Goal: Answer question/provide support: Share knowledge or assist other users

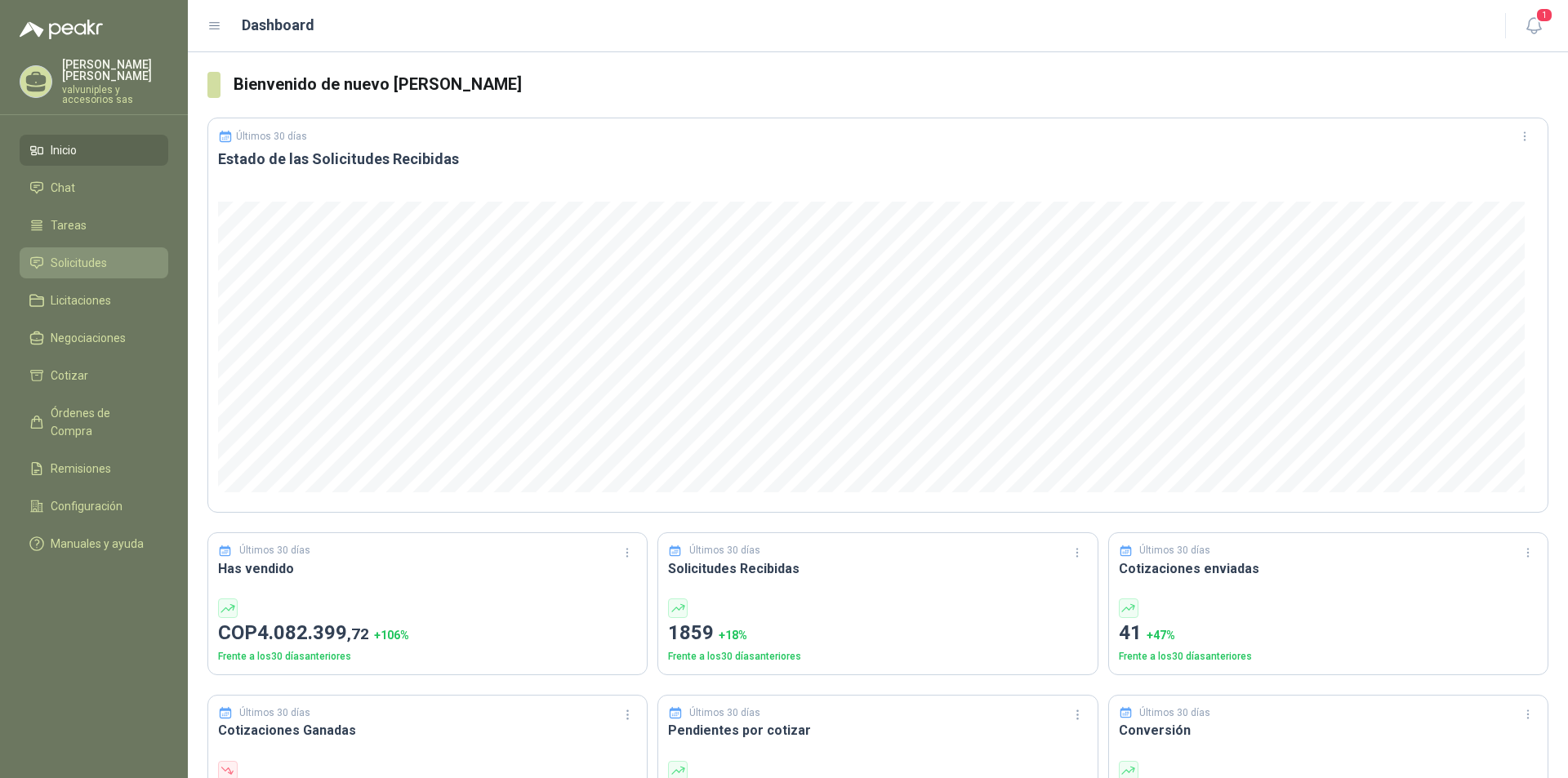
click at [66, 254] on span "Solicitudes" at bounding box center [78, 262] width 56 height 18
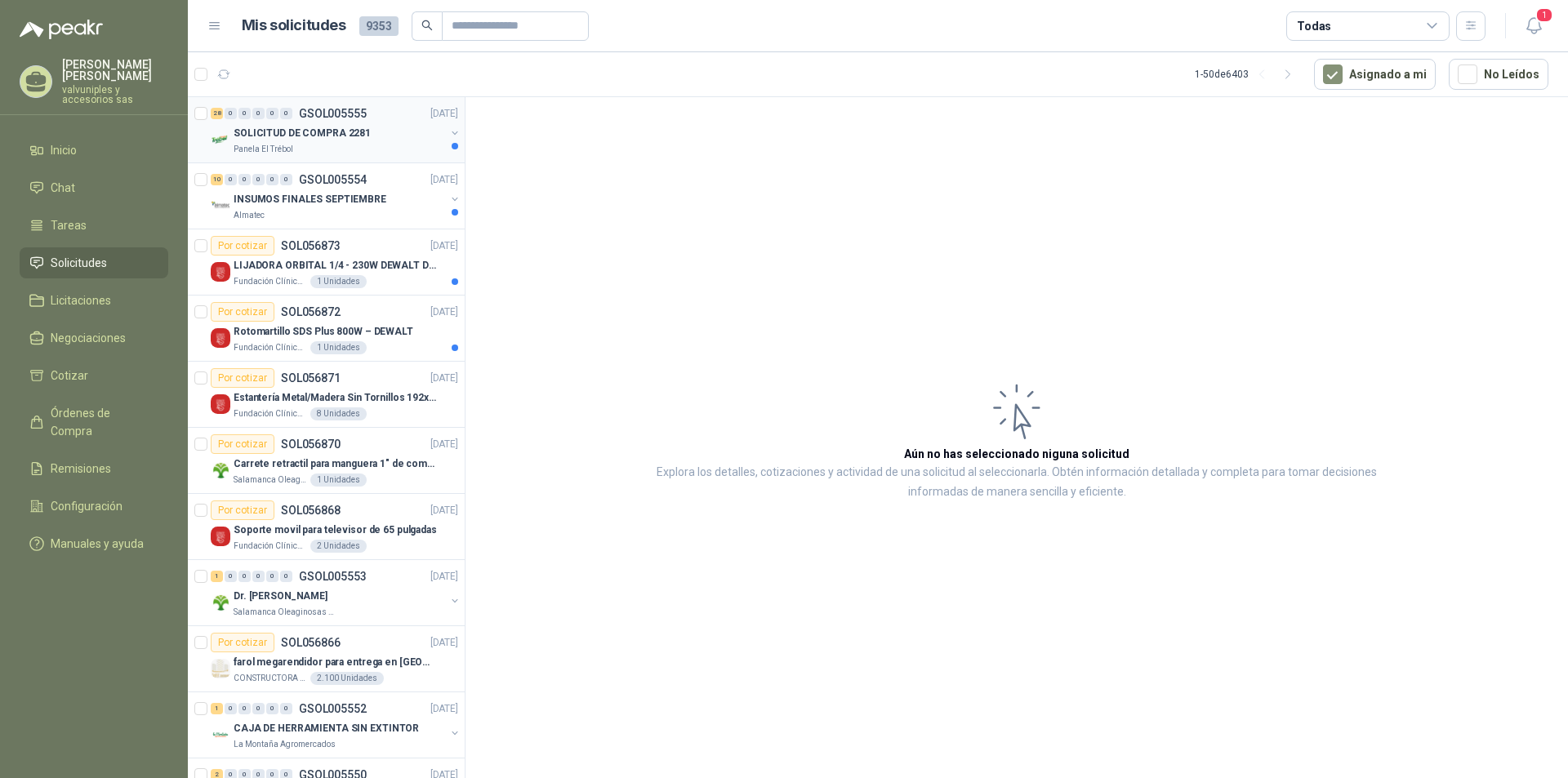
click at [286, 139] on p "SOLICITUD DE COMPRA 2281" at bounding box center [302, 134] width 137 height 15
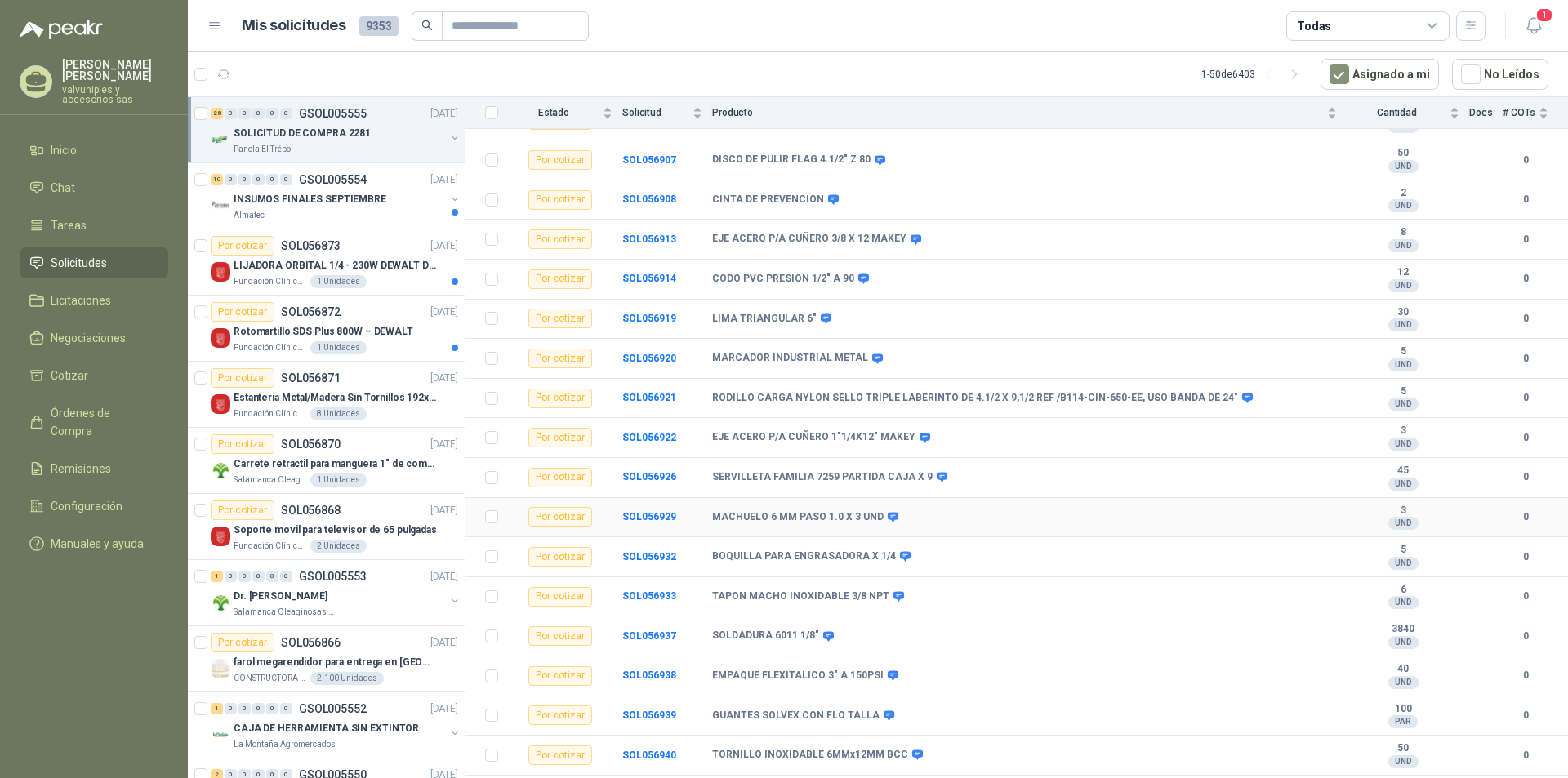
scroll to position [643, 0]
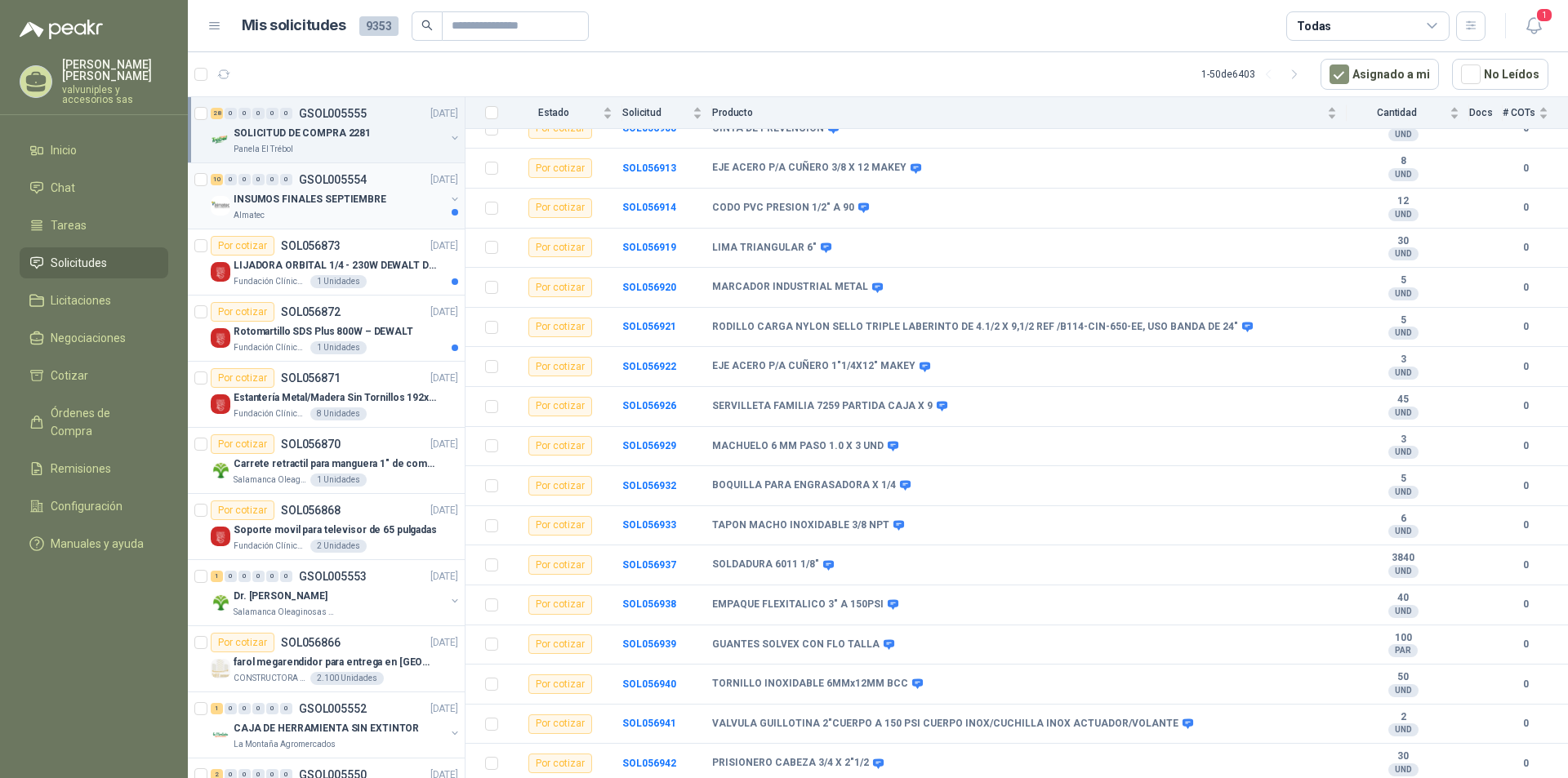
click at [256, 203] on p "INSUMOS FINALES SEPTIEMBRE" at bounding box center [310, 199] width 153 height 15
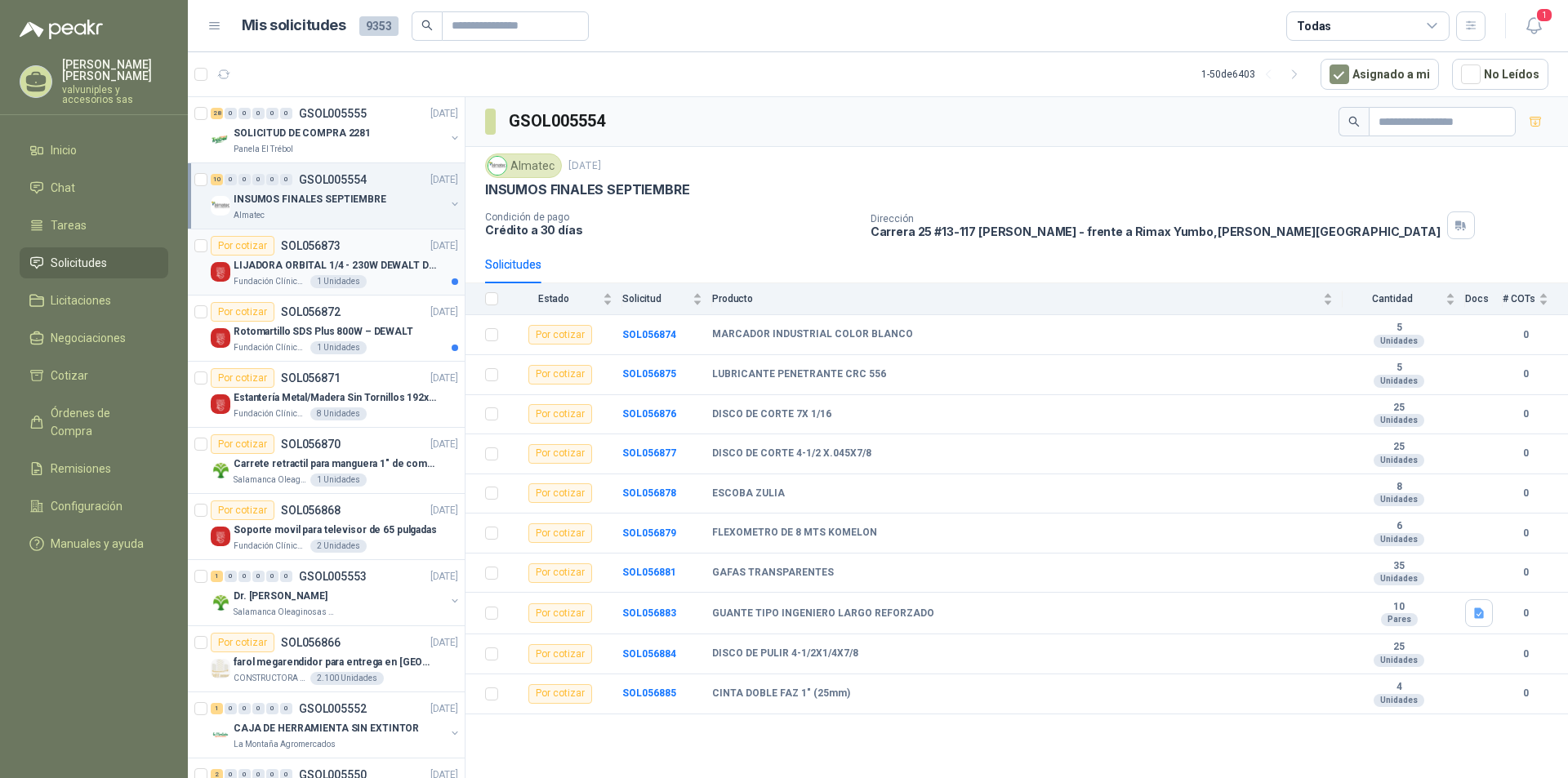
click at [320, 259] on p "LIJADORA ORBITAL 1/4 - 230W DEWALT DWE6411-B3" at bounding box center [335, 266] width 204 height 15
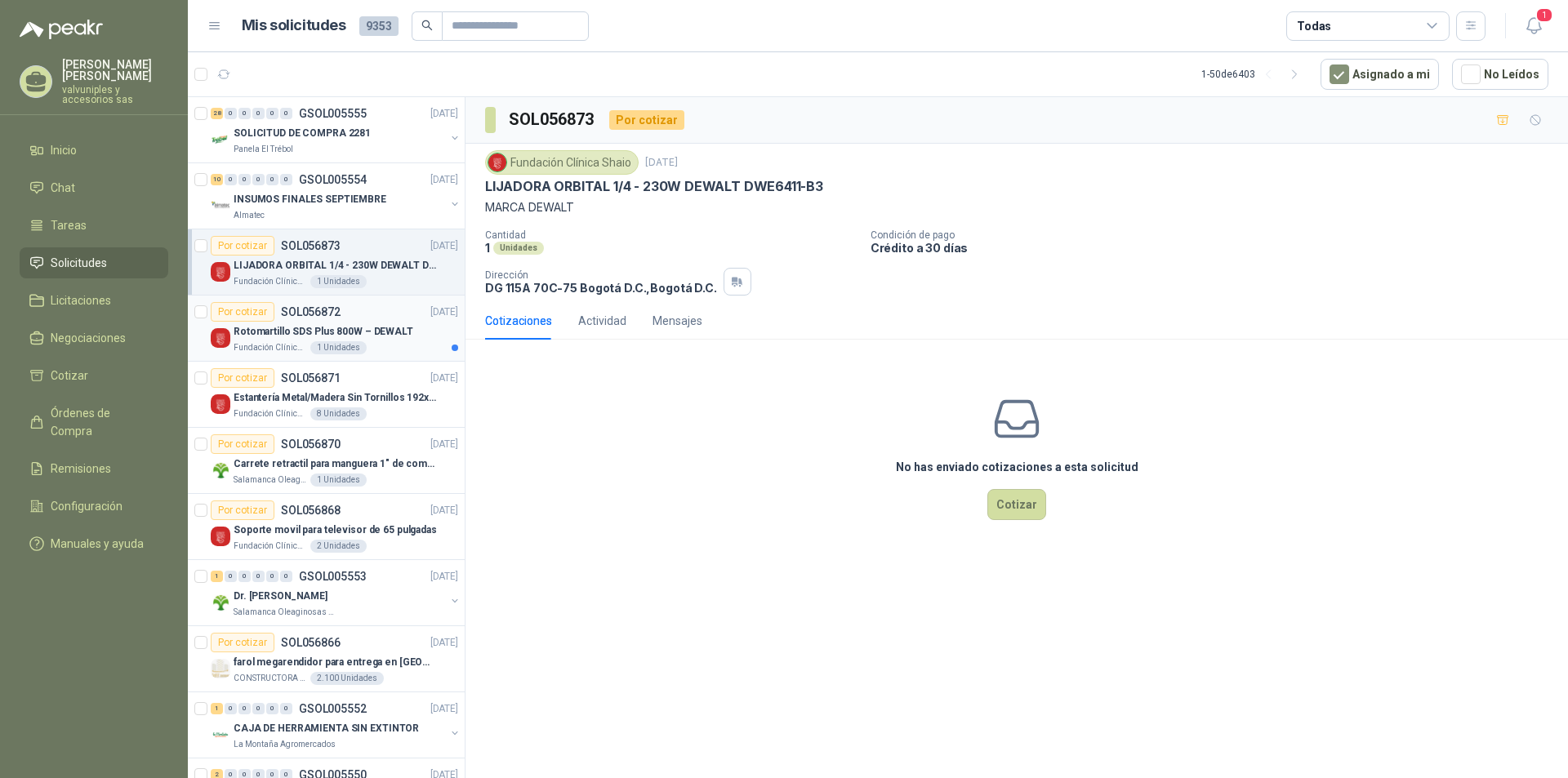
click at [290, 336] on p "Rotomartillo SDS Plus 800W – DEWALT" at bounding box center [323, 331] width 180 height 15
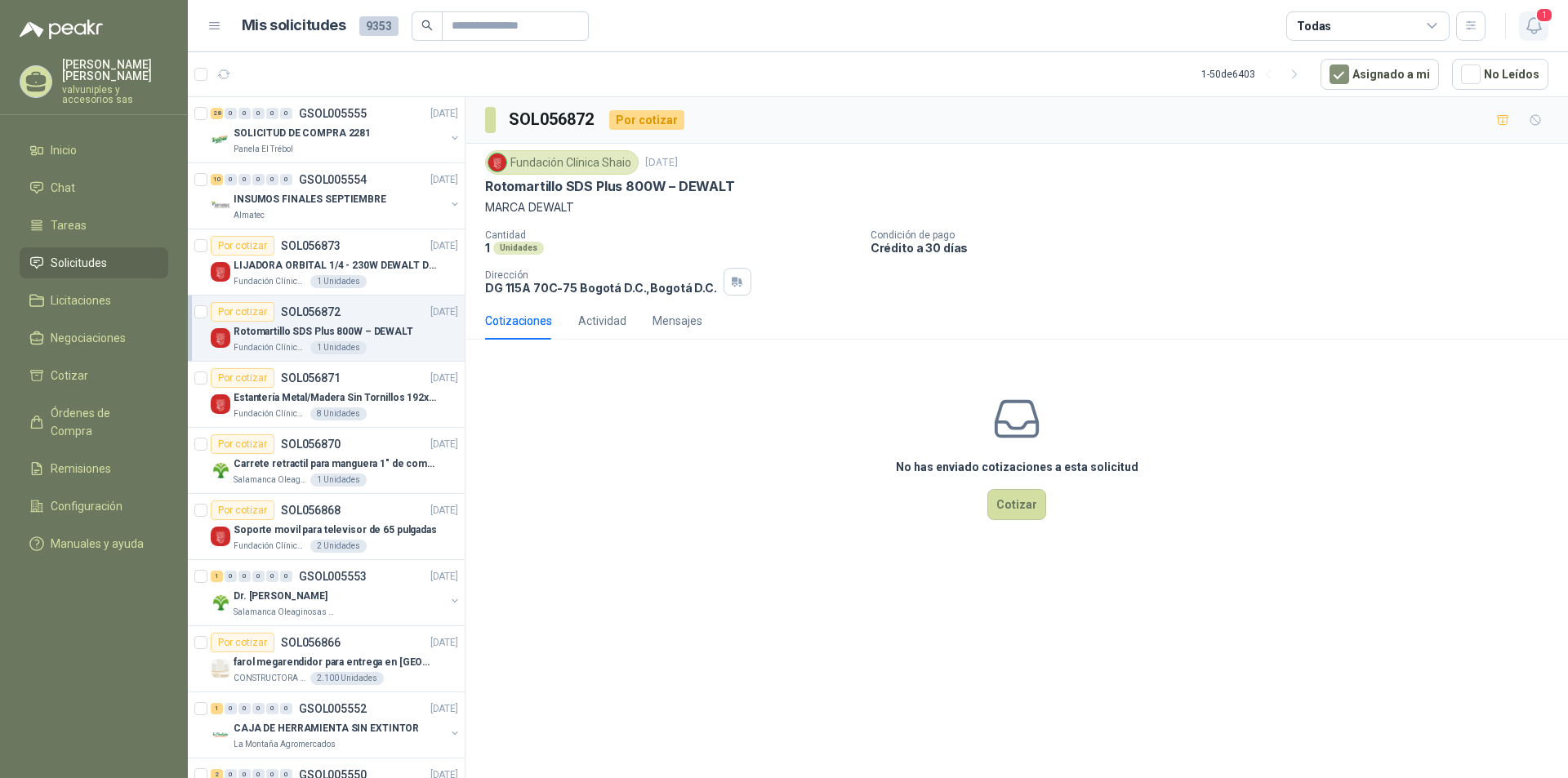
click at [1539, 18] on span "1" at bounding box center [1544, 15] width 18 height 15
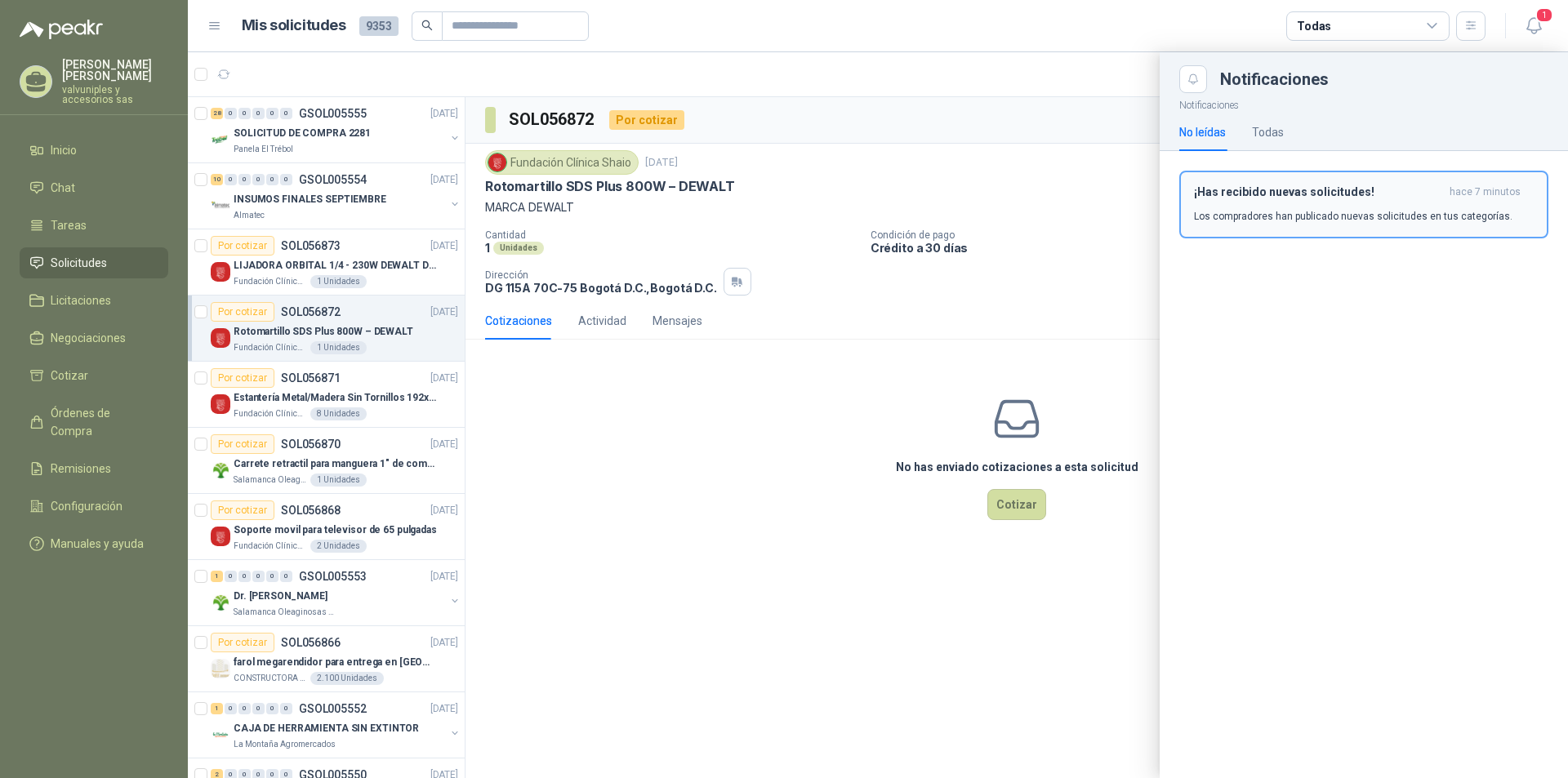
click at [1270, 187] on h3 "¡Has recibido nuevas solicitudes!" at bounding box center [1318, 192] width 249 height 14
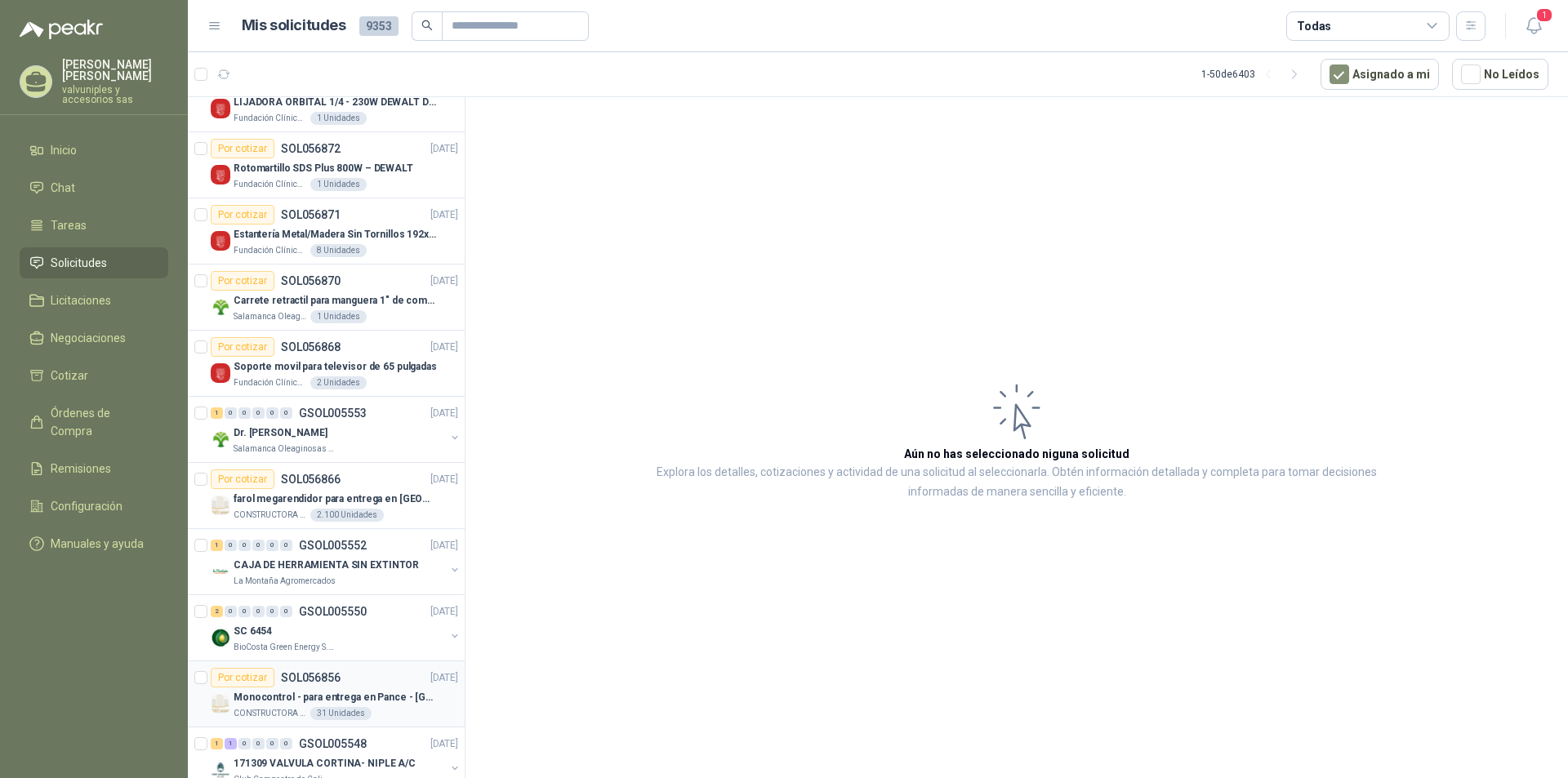
scroll to position [245, 0]
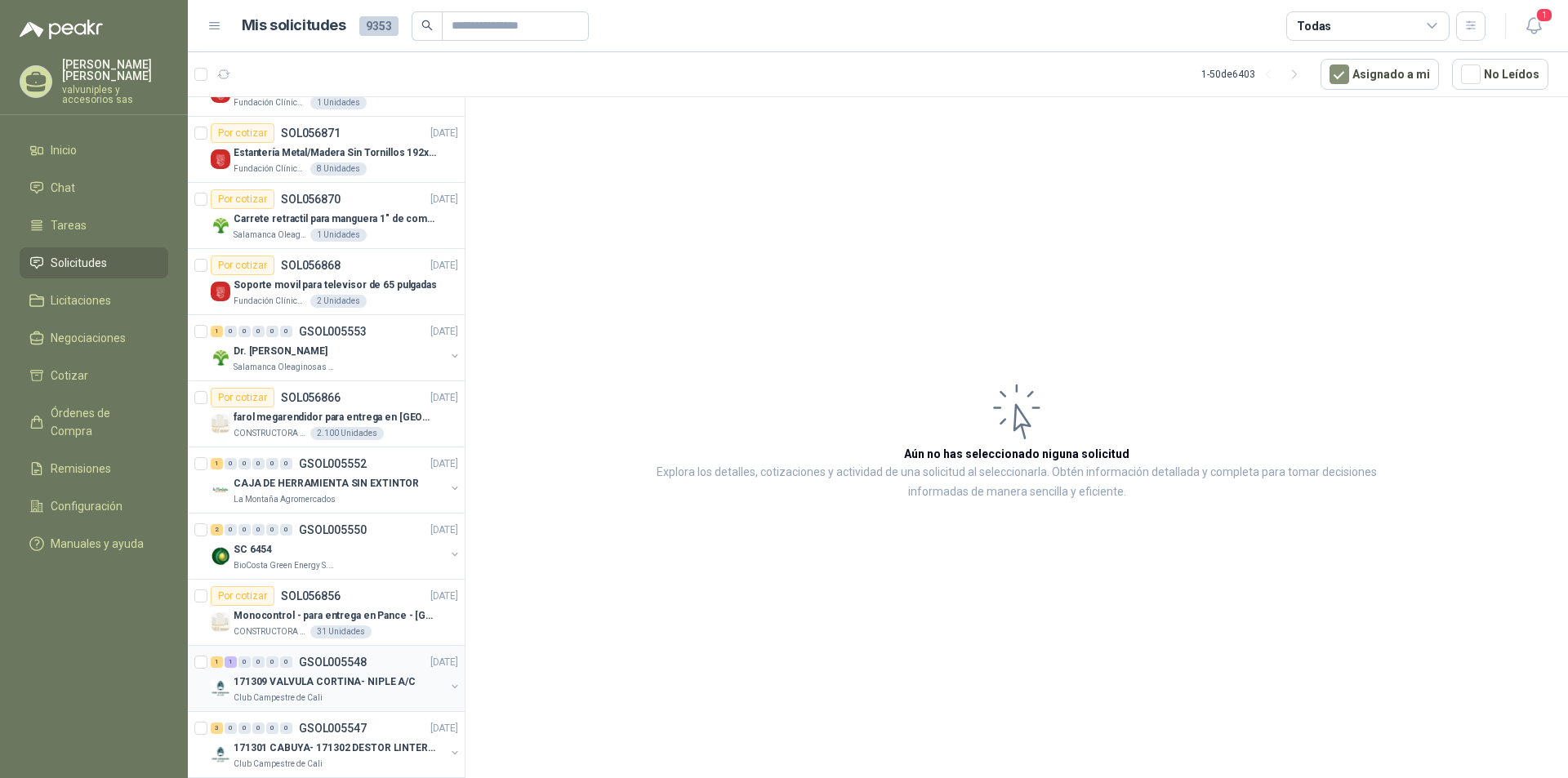
click at [331, 677] on p "171309 VALVULA CORTINA- NIPLE A/C" at bounding box center [325, 682] width 182 height 15
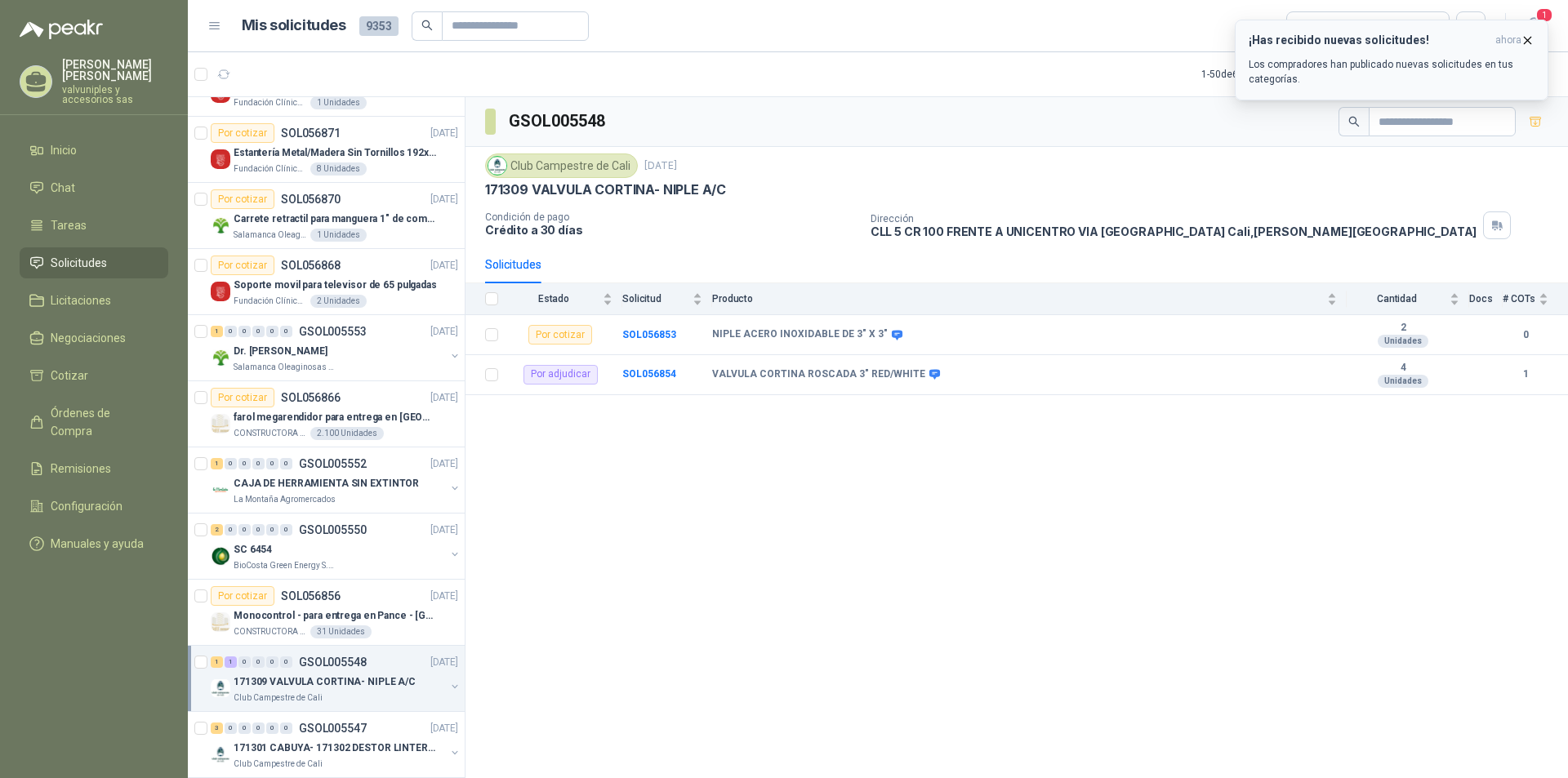
click at [1366, 55] on div "¡Has recibido nuevas solicitudes! ahora Los compradores han publicado nuevas so…" at bounding box center [1392, 60] width 286 height 53
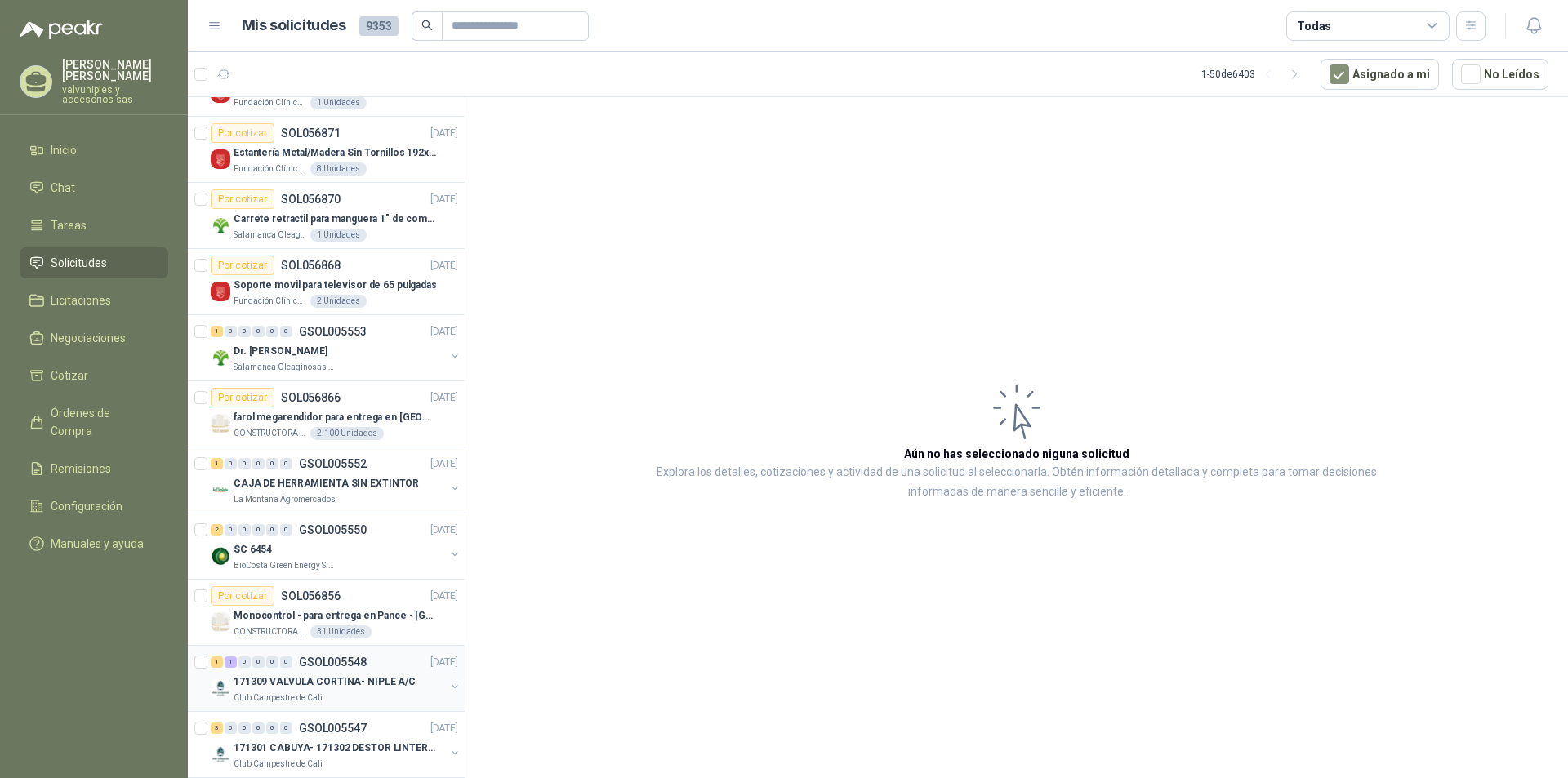
click at [346, 681] on p "171309 VALVULA CORTINA- NIPLE A/C" at bounding box center [325, 682] width 182 height 15
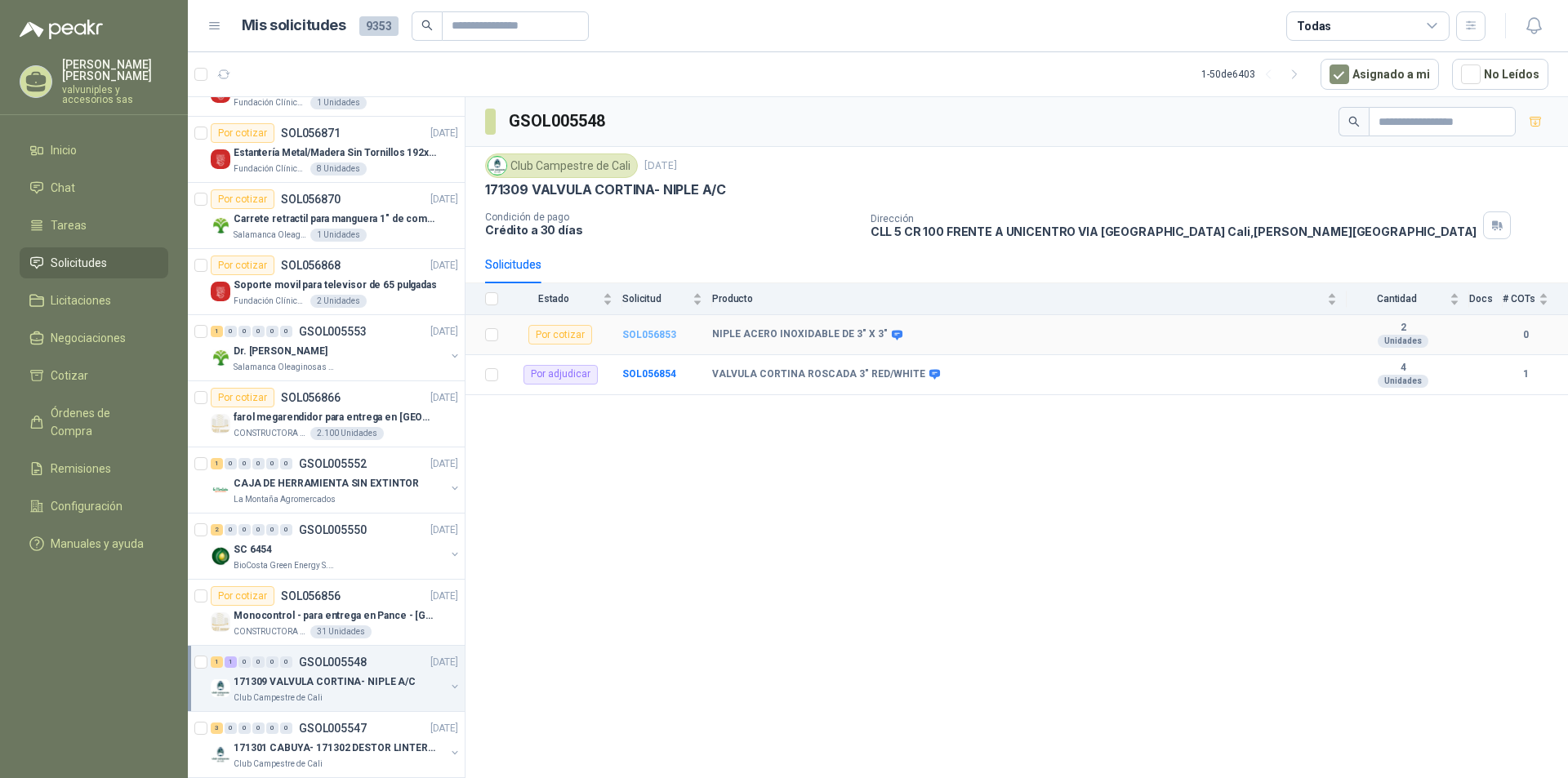
click at [646, 337] on b "SOL056853" at bounding box center [649, 334] width 54 height 11
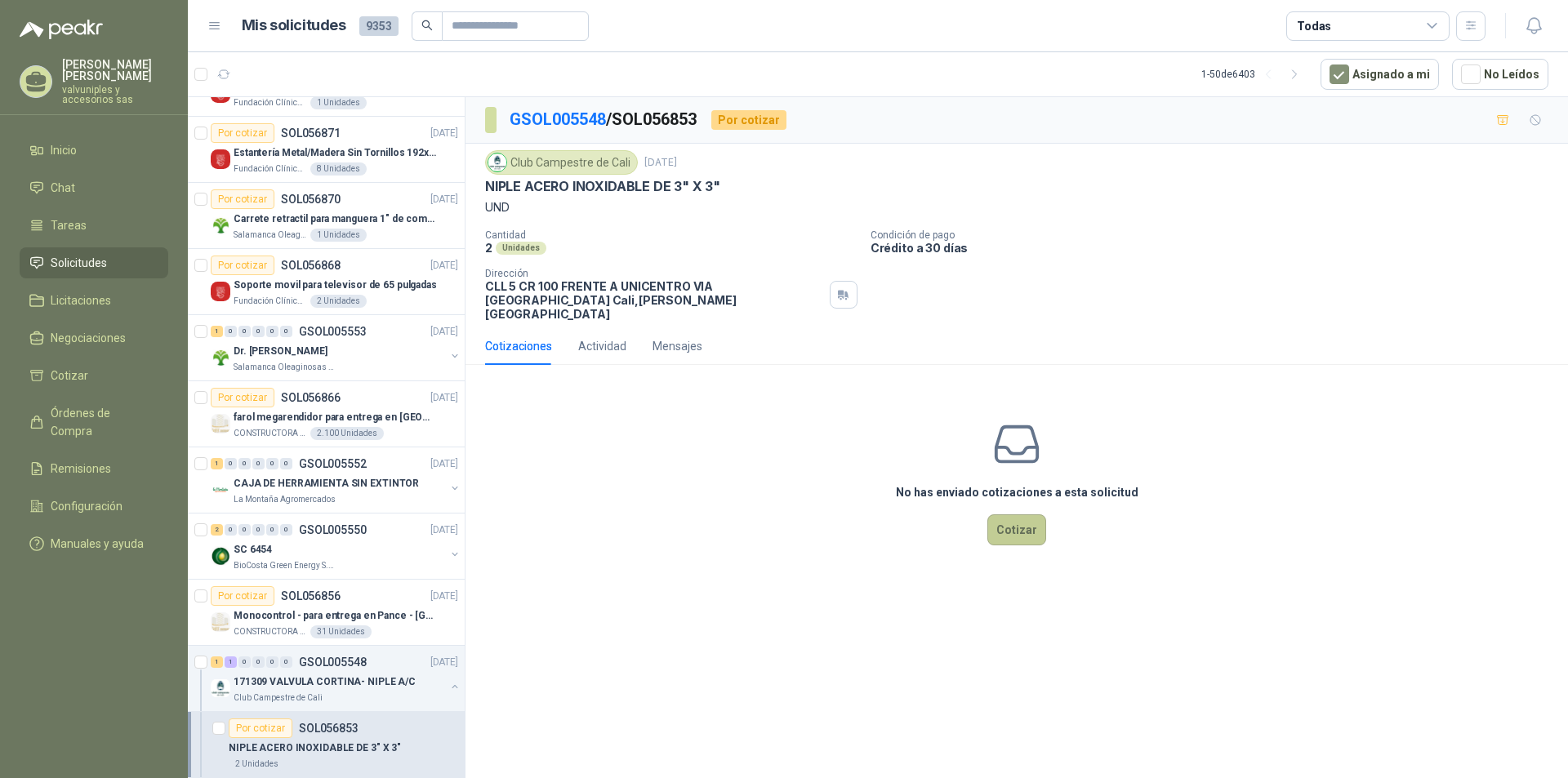
click at [1010, 514] on button "Cotizar" at bounding box center [1016, 529] width 59 height 31
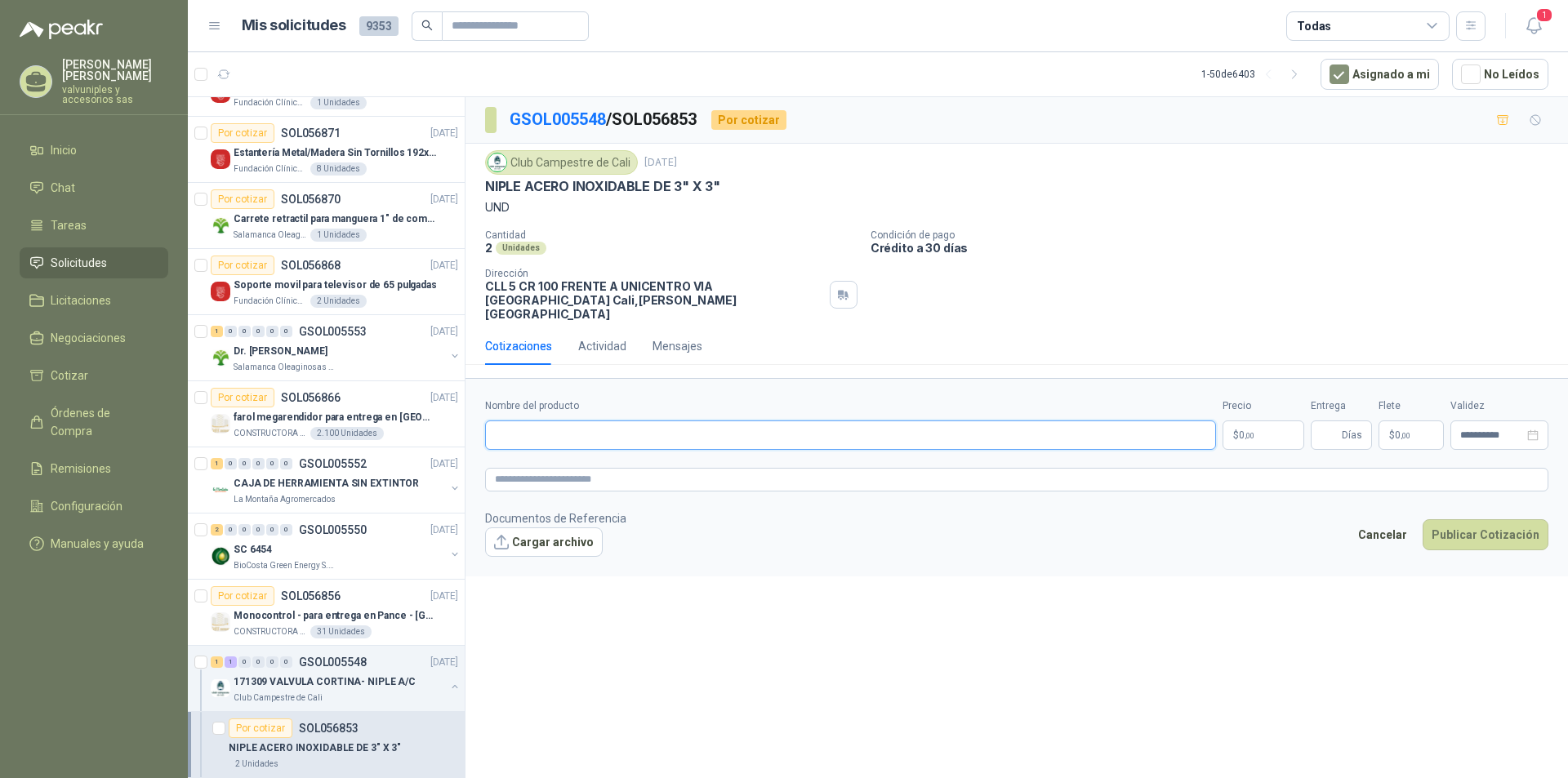
click at [565, 422] on input "Nombre del producto" at bounding box center [850, 435] width 731 height 29
type input "*"
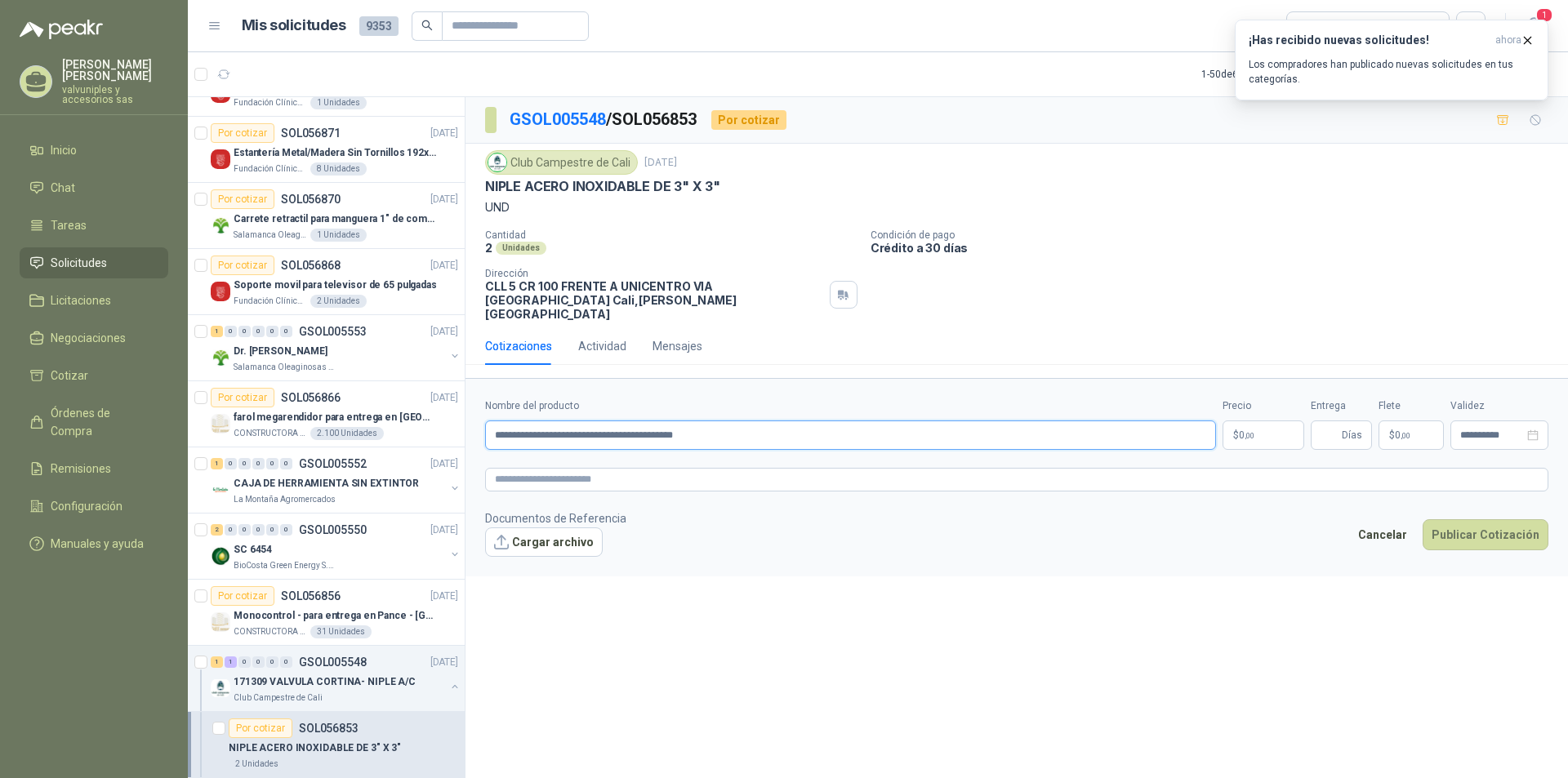
type input "**********"
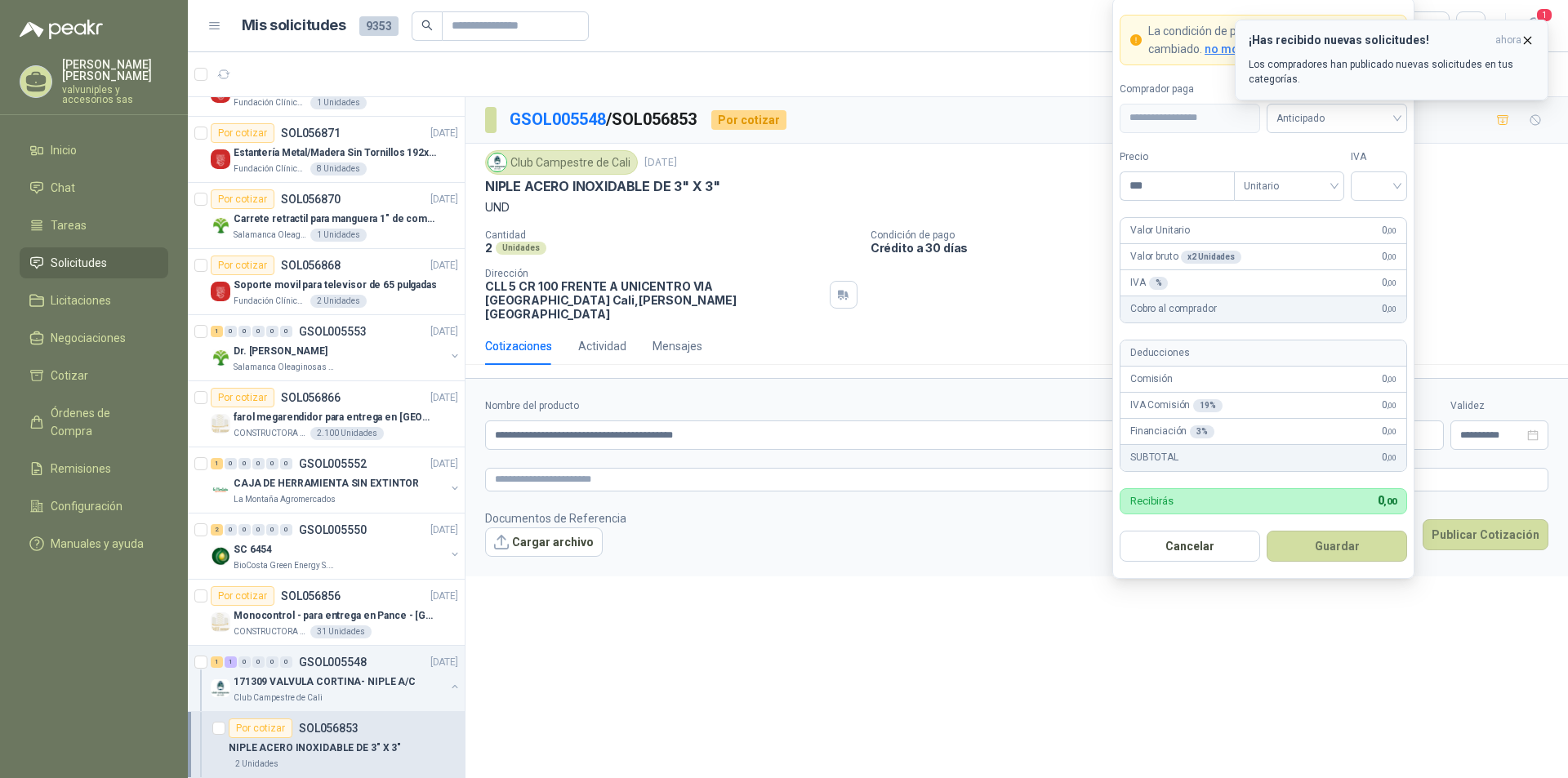
click at [1524, 45] on icon "button" at bounding box center [1528, 40] width 14 height 14
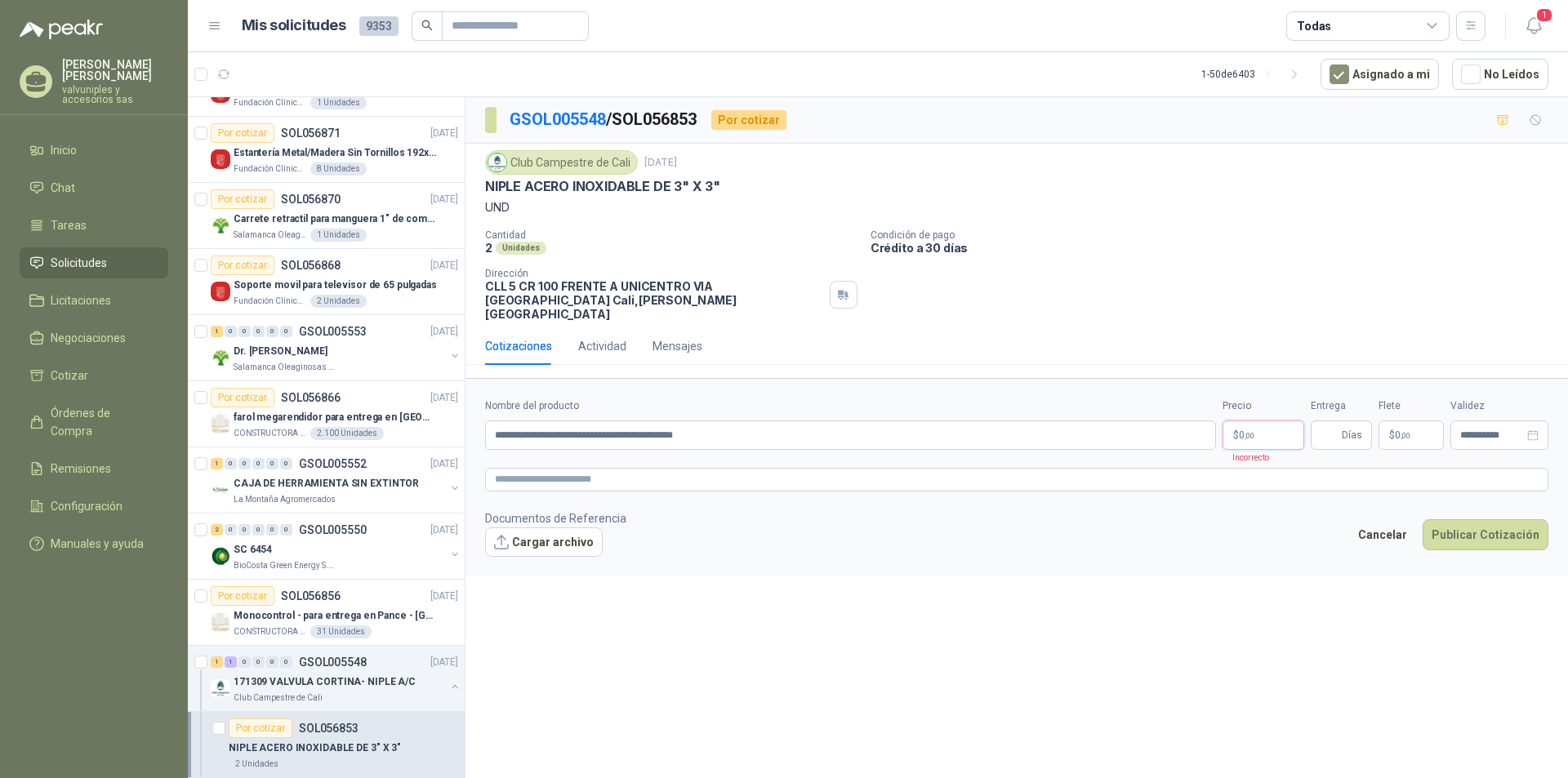
click at [1261, 421] on body "[PERSON_NAME] valvuniples y accesorios sas Inicio Chat Tareas Solicitudes Licit…" at bounding box center [784, 389] width 1568 height 778
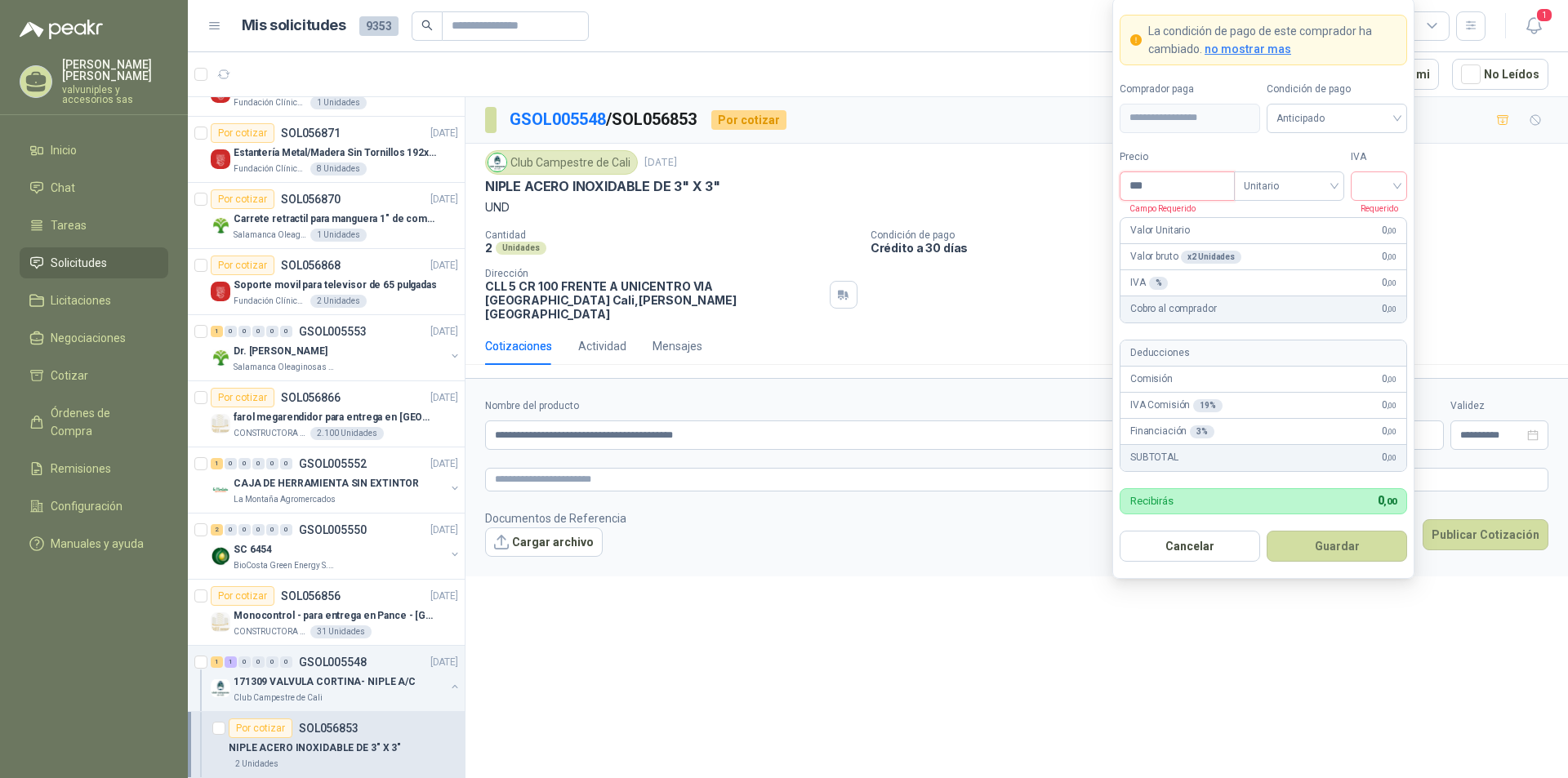
click at [1174, 197] on input "***" at bounding box center [1177, 186] width 113 height 28
click at [1333, 186] on span "Unitario" at bounding box center [1289, 186] width 90 height 25
type input "********"
click at [1293, 220] on div "Unitario" at bounding box center [1289, 219] width 84 height 18
click at [1399, 188] on div at bounding box center [1379, 186] width 56 height 29
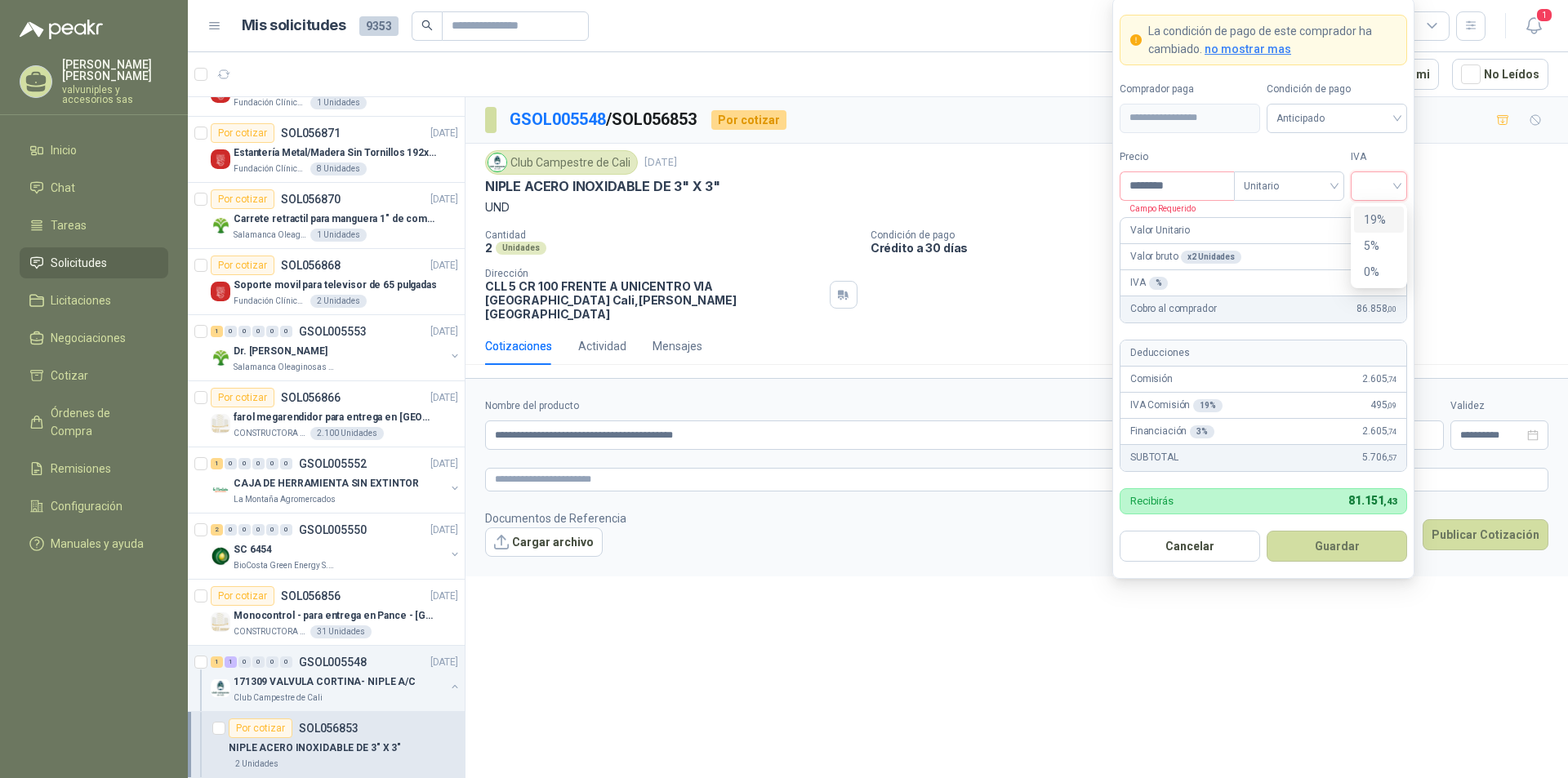
click at [1382, 217] on div "19%" at bounding box center [1379, 219] width 30 height 18
click at [1394, 117] on span "Anticipado" at bounding box center [1337, 118] width 121 height 25
click at [1299, 178] on div "Crédito a 30 días" at bounding box center [1337, 177] width 114 height 18
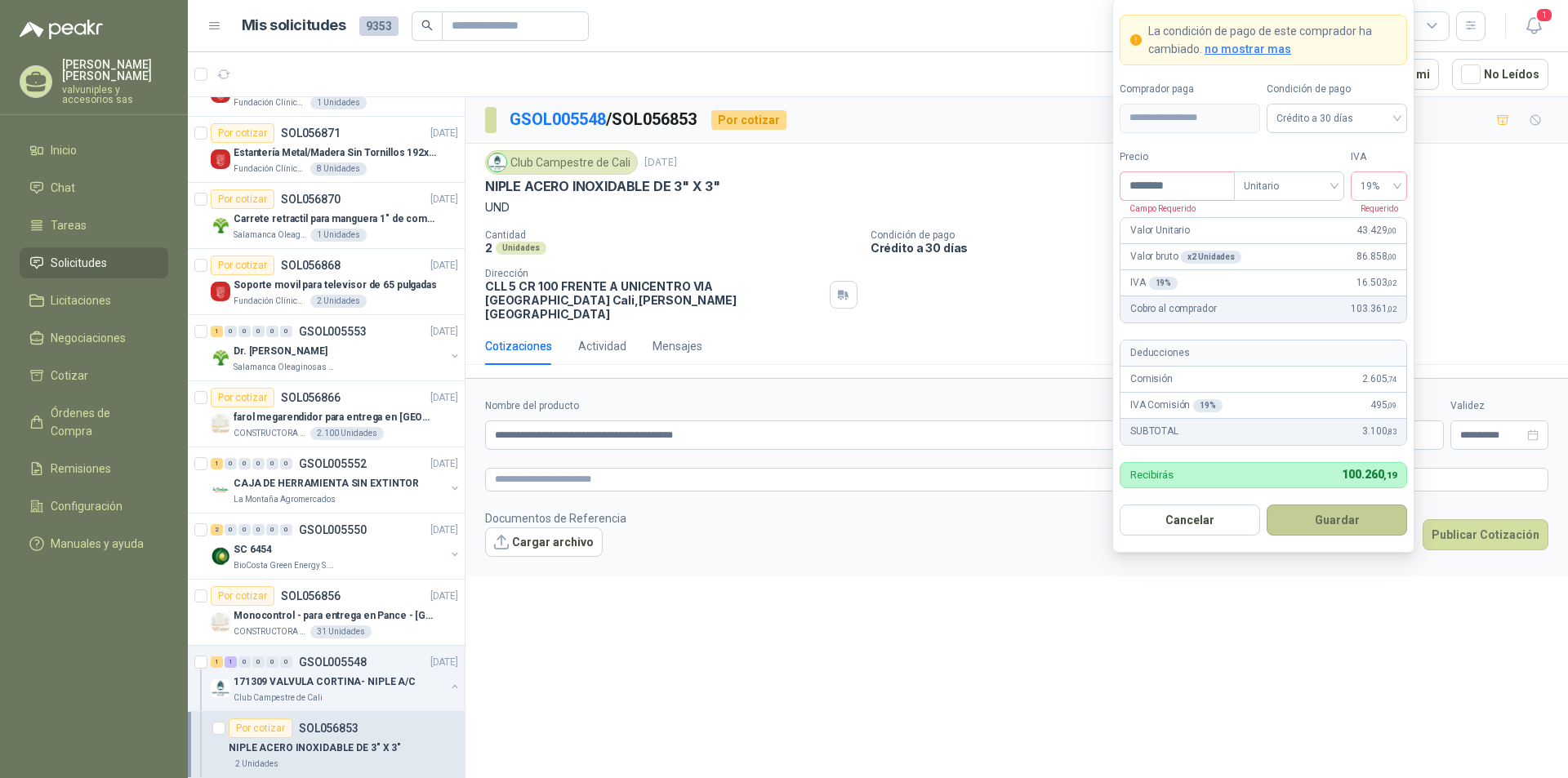
click at [1339, 520] on button "Guardar" at bounding box center [1337, 520] width 141 height 31
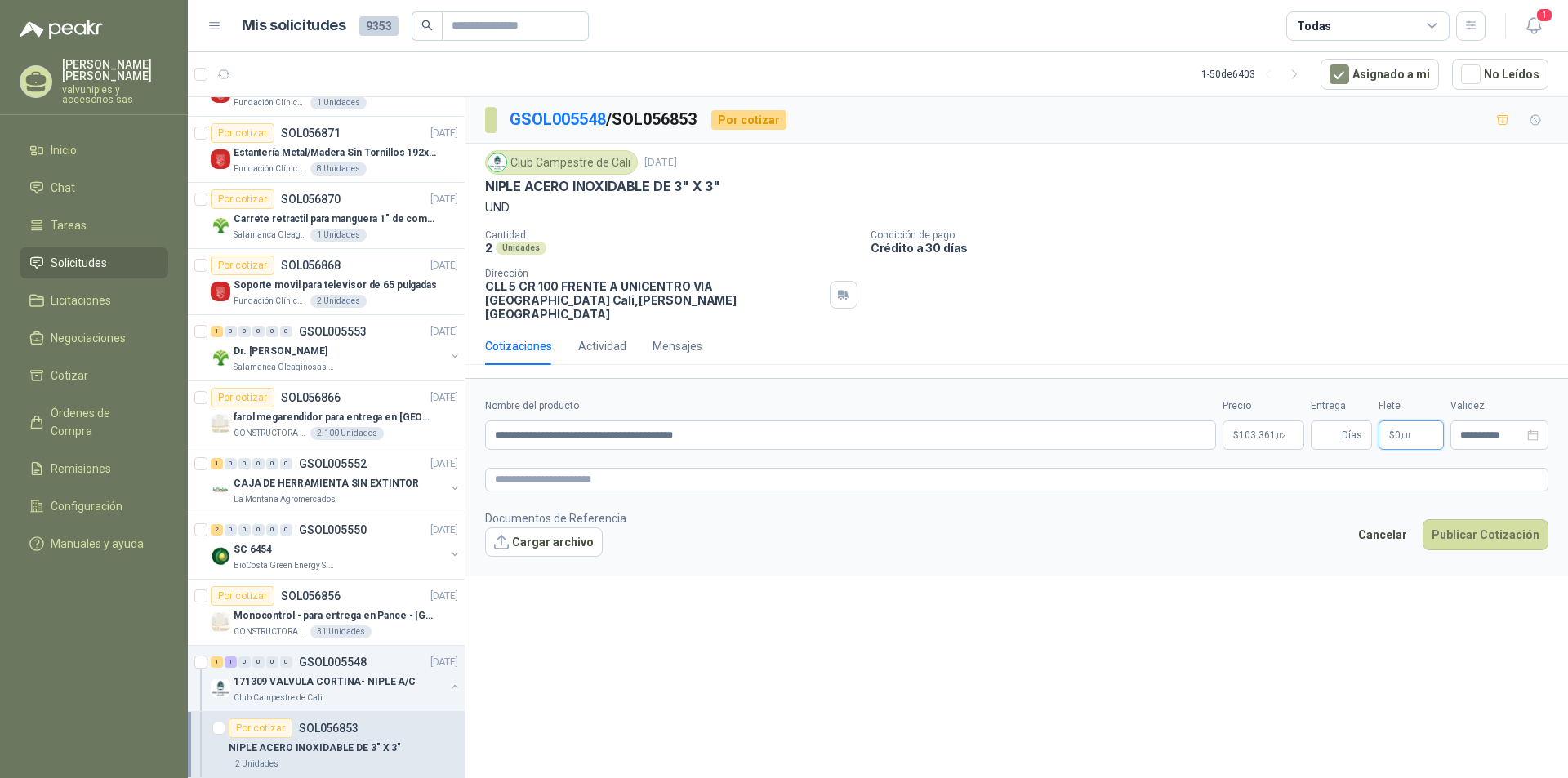
click at [1416, 424] on p "$ 0 ,00" at bounding box center [1411, 435] width 66 height 29
type input "********"
click at [1490, 430] on input "**********" at bounding box center [1492, 435] width 64 height 10
click at [1351, 455] on button "button" at bounding box center [1346, 455] width 18 height 32
type input "**********"
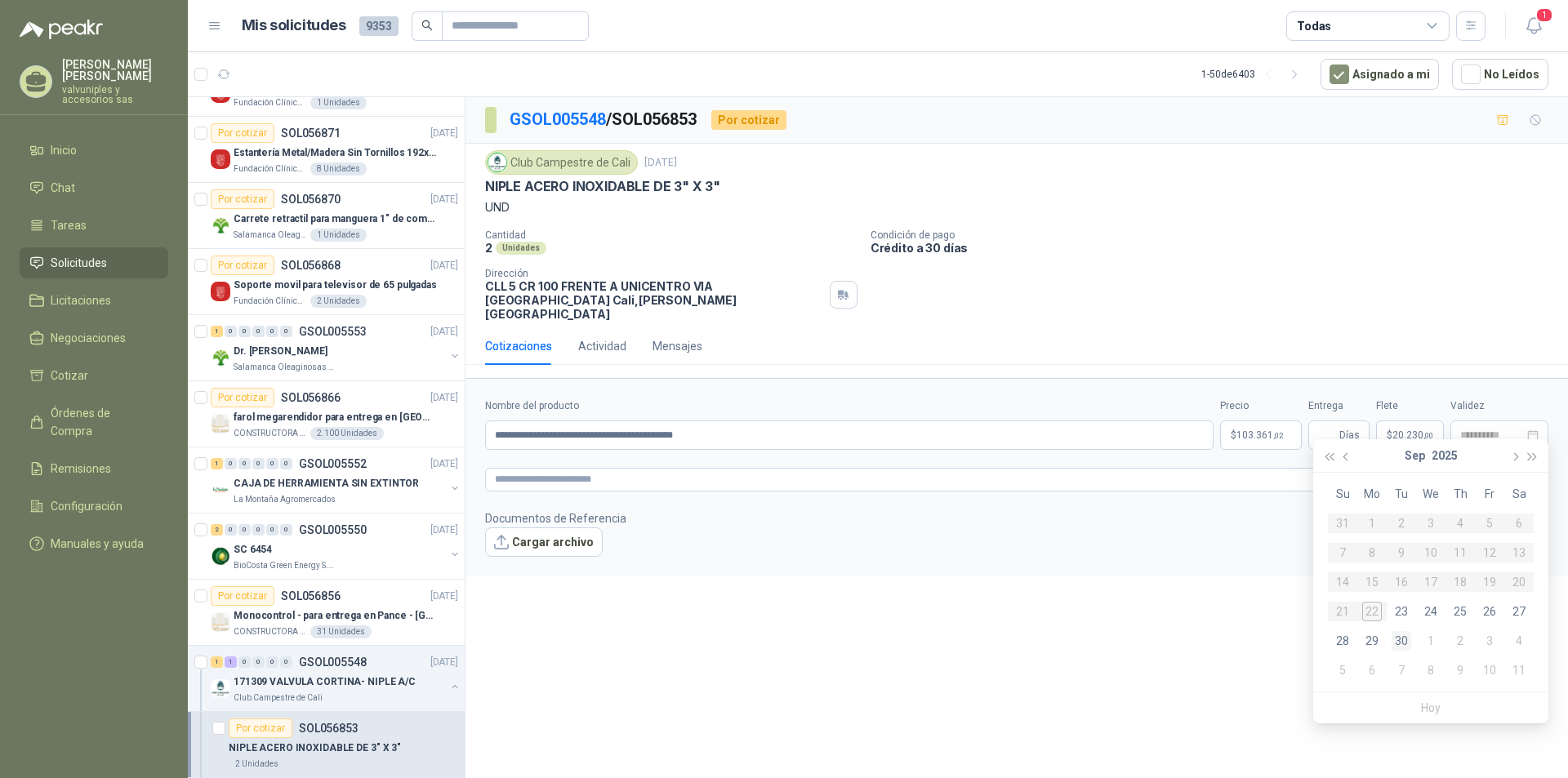
click at [1403, 643] on div "30" at bounding box center [1401, 640] width 20 height 20
click at [1343, 421] on span "Días" at bounding box center [1350, 435] width 20 height 28
type input "*"
click at [1475, 527] on button "Publicar Cotización" at bounding box center [1486, 534] width 126 height 31
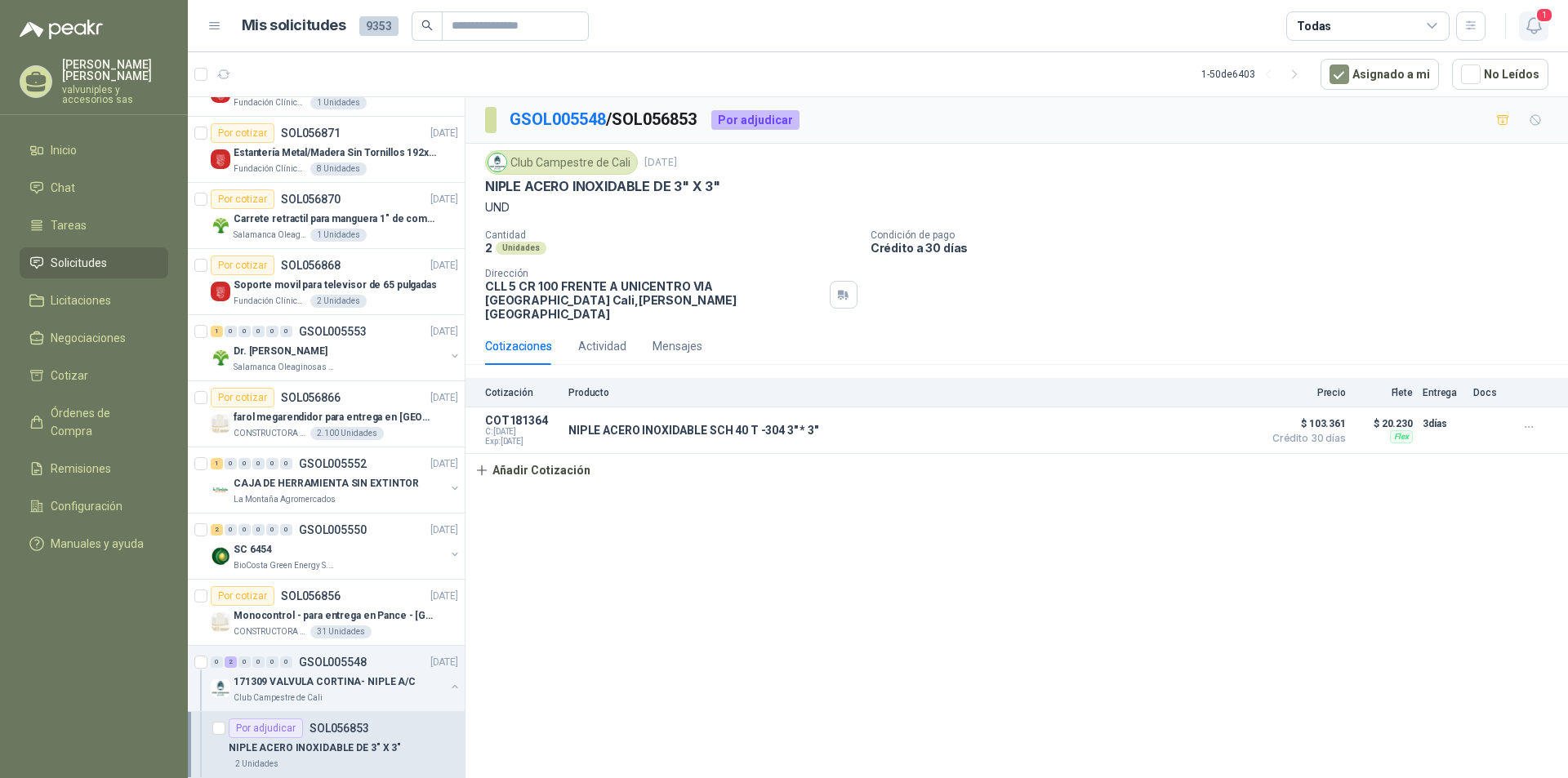
click at [1542, 22] on span "1" at bounding box center [1544, 15] width 18 height 15
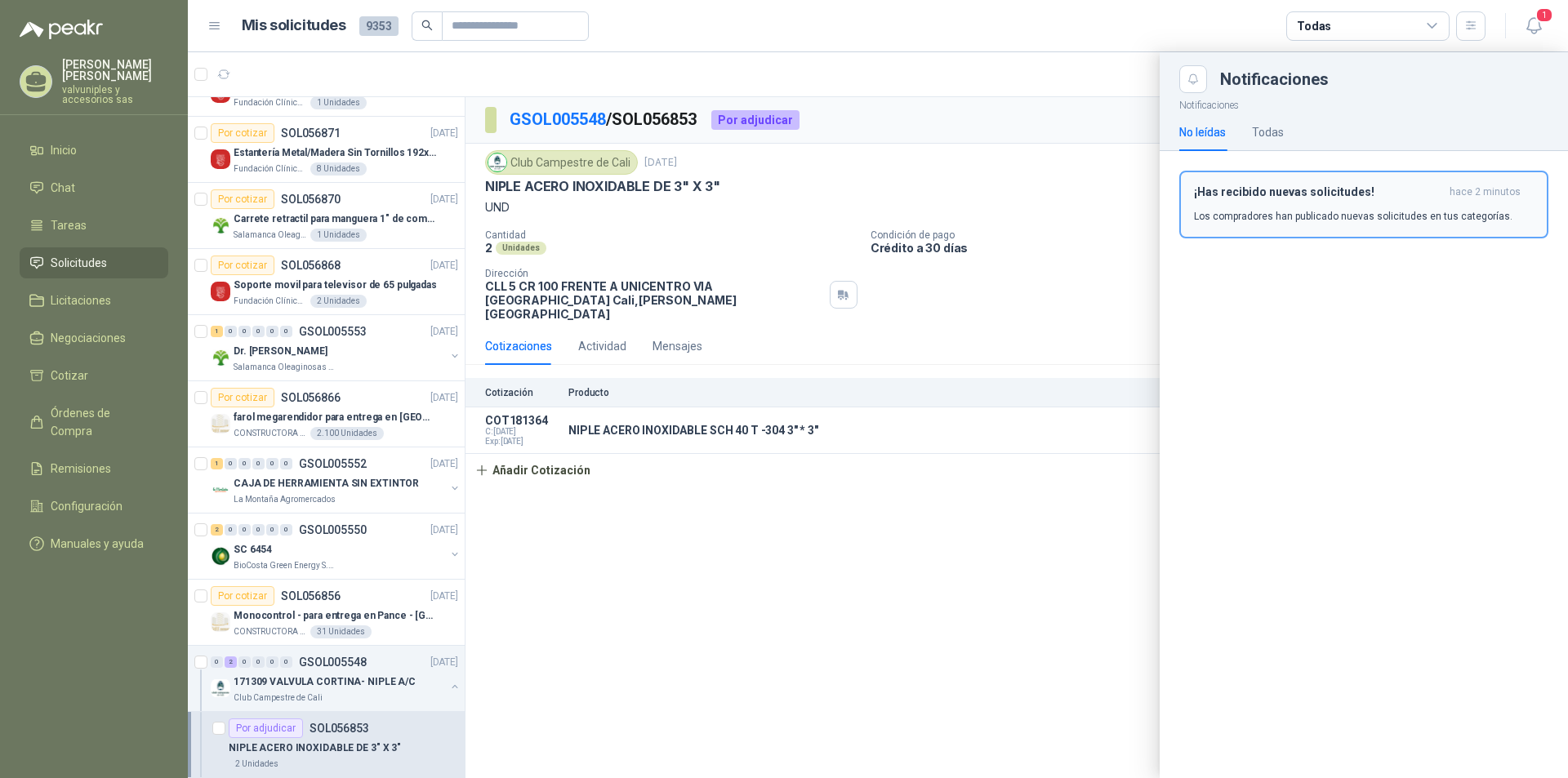
click at [1239, 194] on h3 "¡Has recibido nuevas solicitudes!" at bounding box center [1318, 192] width 249 height 14
